Goal: Transaction & Acquisition: Book appointment/travel/reservation

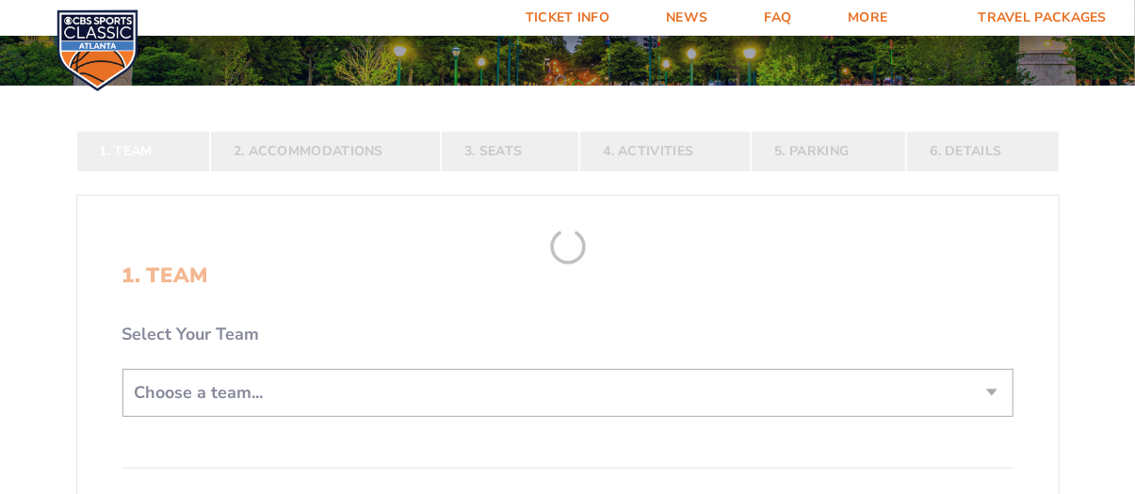
scroll to position [282, 0]
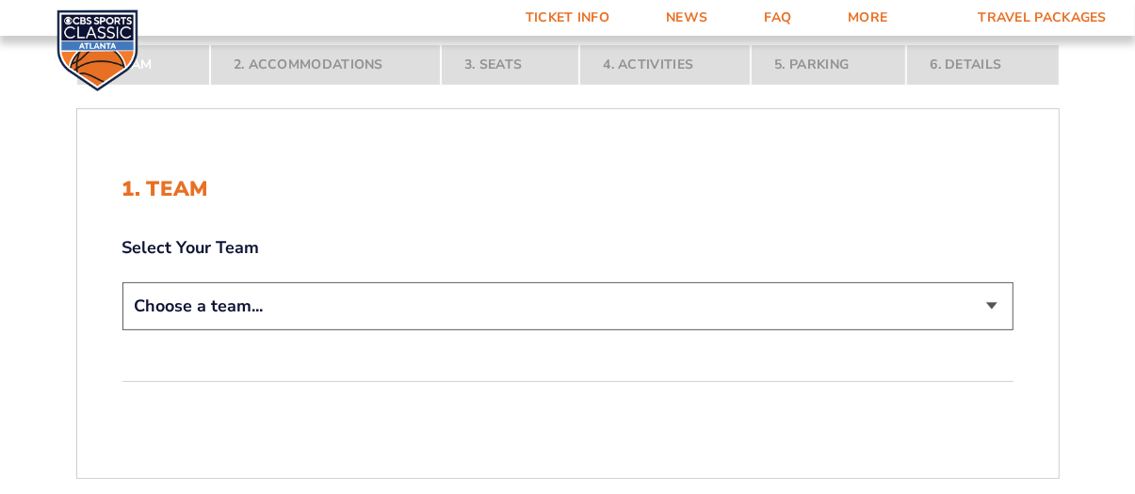
click at [598, 299] on select "Choose a team... [US_STATE] Wildcats [US_STATE] State Buckeyes [US_STATE] Tar H…" at bounding box center [567, 306] width 891 height 48
select select "12756"
click at [122, 282] on select "Choose a team... [US_STATE] Wildcats [US_STATE] State Buckeyes [US_STATE] Tar H…" at bounding box center [567, 306] width 891 height 48
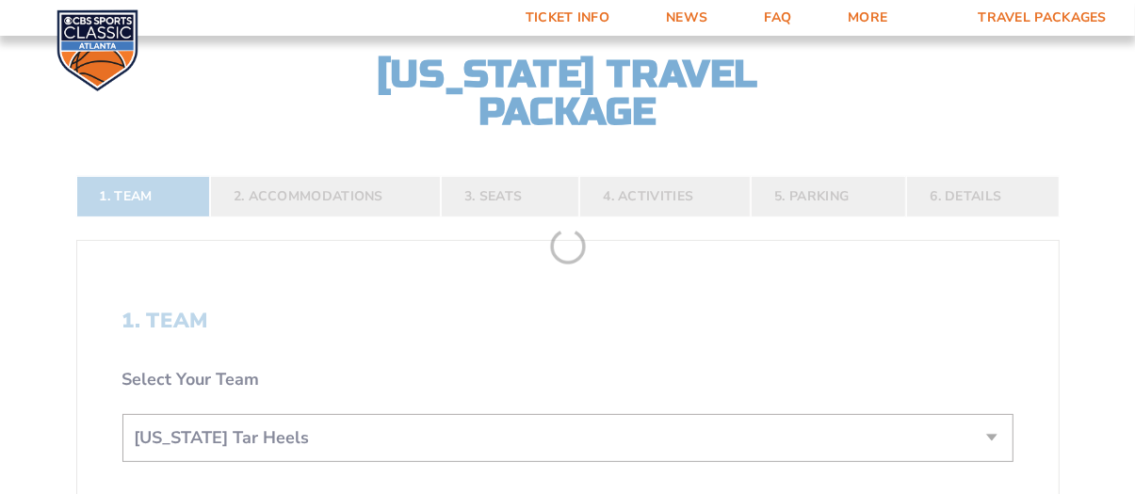
scroll to position [413, 0]
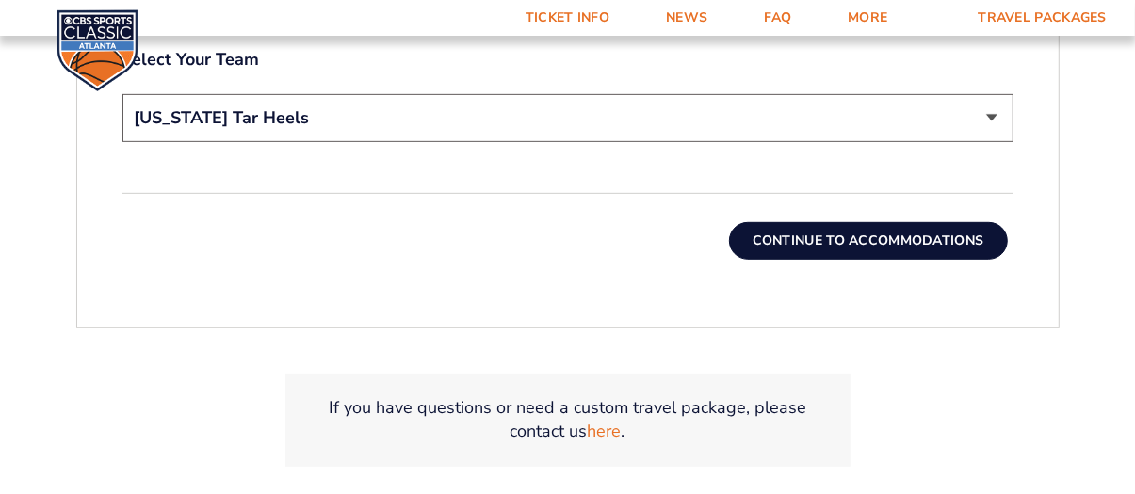
click at [921, 227] on button "Continue To Accommodations" at bounding box center [868, 241] width 279 height 38
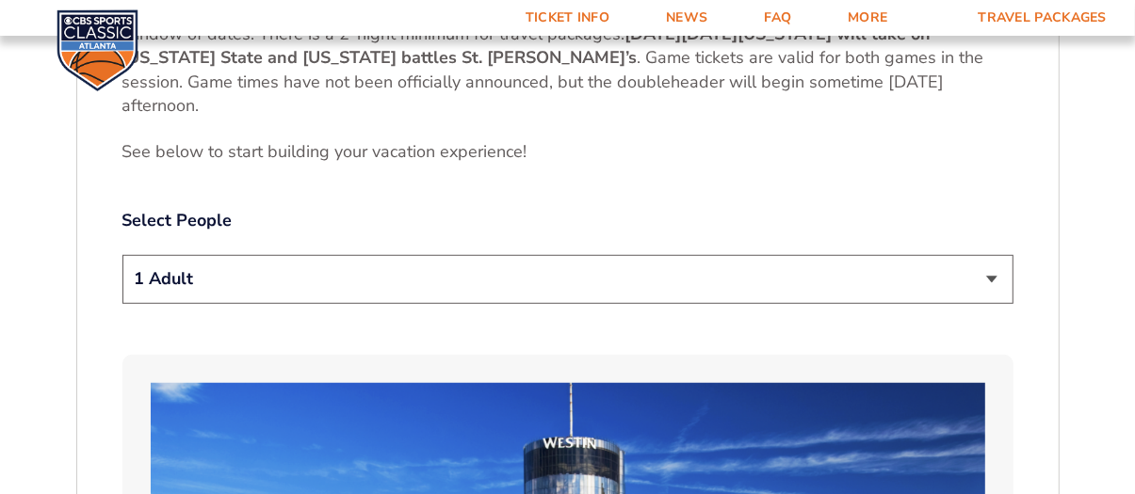
scroll to position [893, 0]
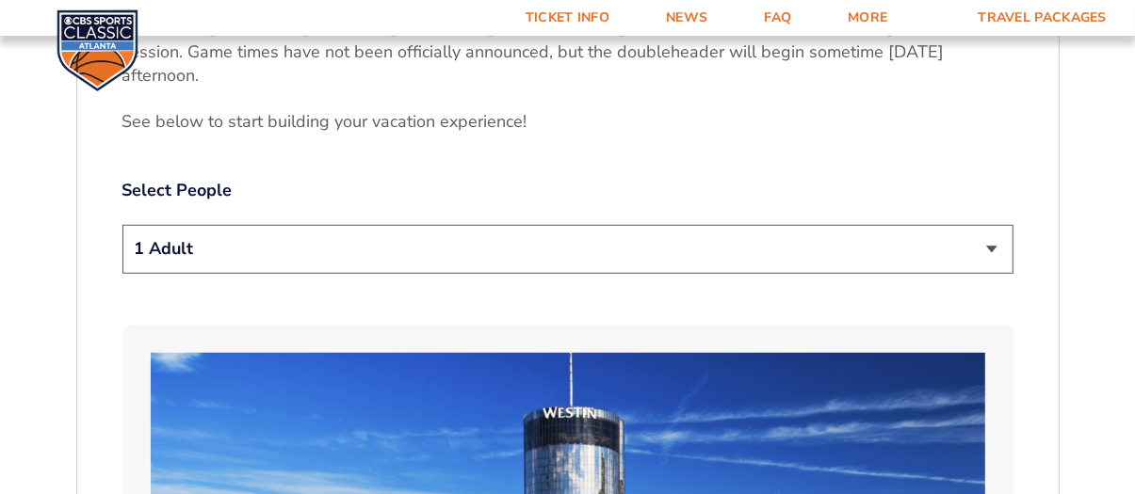
click at [660, 250] on select "1 Adult 2 Adults 3 Adults 4 Adults 2 Adults + 1 Child 2 Adults + 2 Children 2 A…" at bounding box center [567, 249] width 891 height 48
select select "4 Adults"
click at [122, 225] on select "1 Adult 2 Adults 3 Adults 4 Adults 2 Adults + 1 Child 2 Adults + 2 Children 2 A…" at bounding box center [567, 249] width 891 height 48
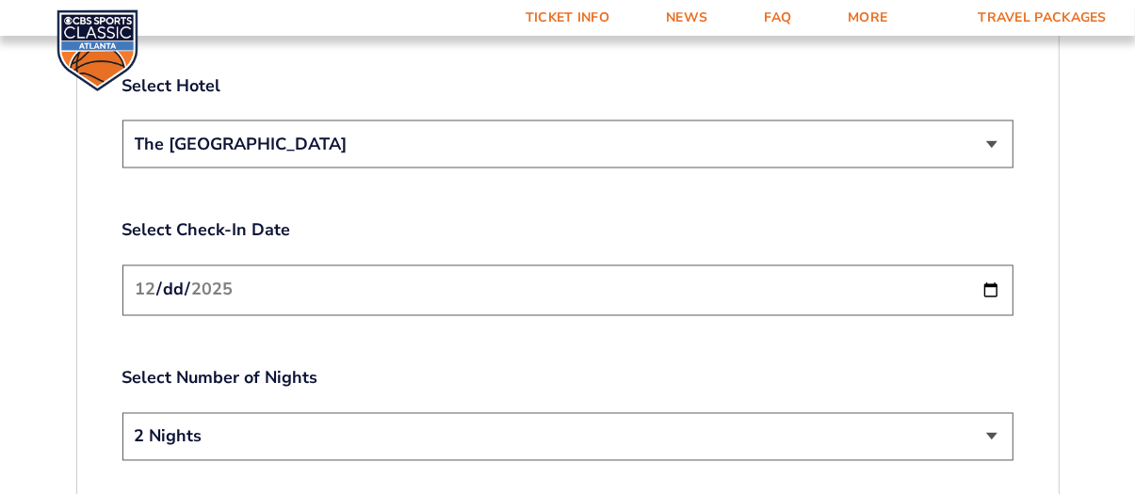
scroll to position [2211, 0]
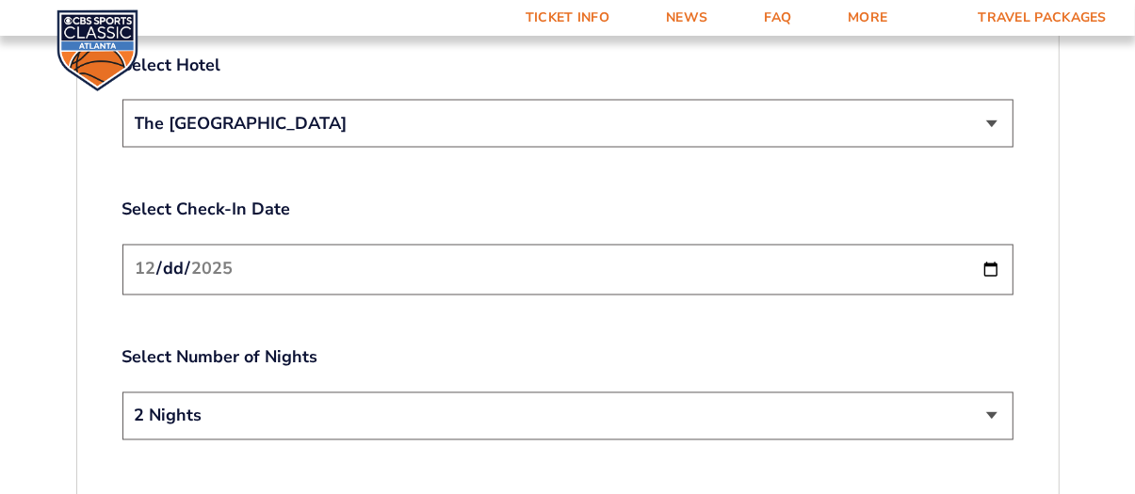
click at [386, 393] on select "2 Nights 3 Nights" at bounding box center [567, 417] width 891 height 48
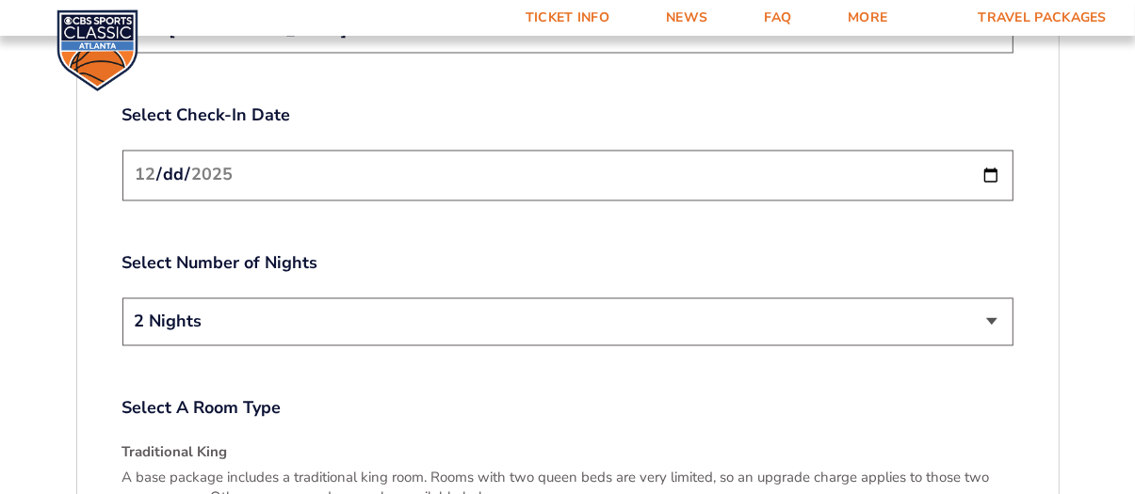
click at [425, 174] on input "[DATE]" at bounding box center [567, 176] width 891 height 50
click at [439, 156] on input "[DATE]" at bounding box center [567, 176] width 891 height 50
click at [989, 165] on input "[DATE]" at bounding box center [567, 176] width 891 height 50
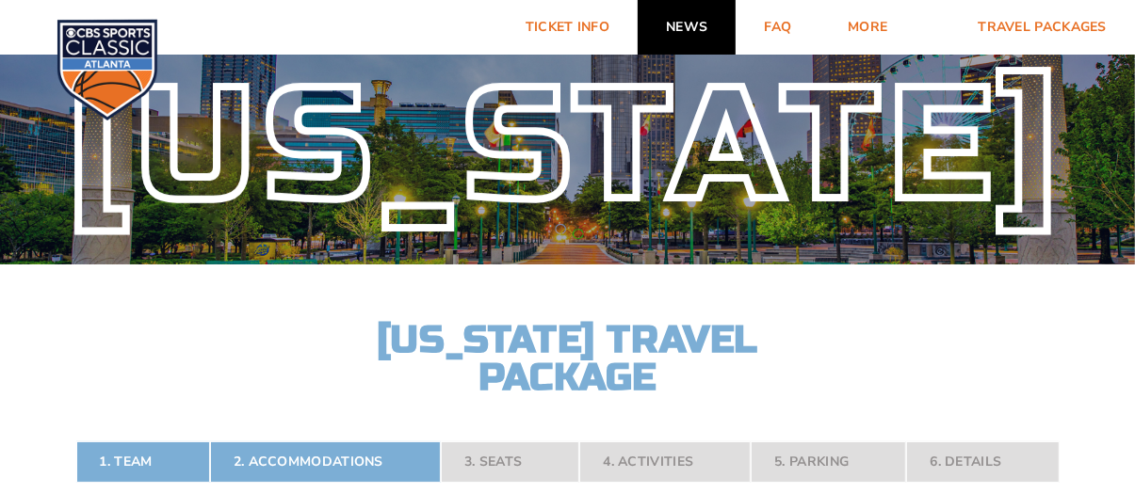
scroll to position [0, 0]
